Goal: Task Accomplishment & Management: Use online tool/utility

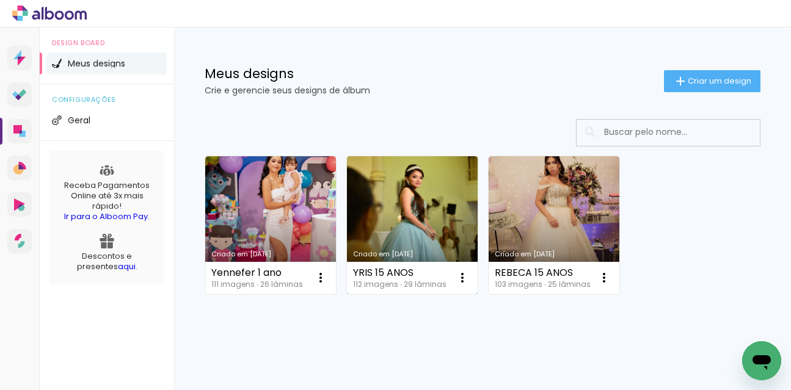
click at [412, 211] on link "Criado em [DATE]" at bounding box center [412, 225] width 131 height 138
